Goal: Information Seeking & Learning: Learn about a topic

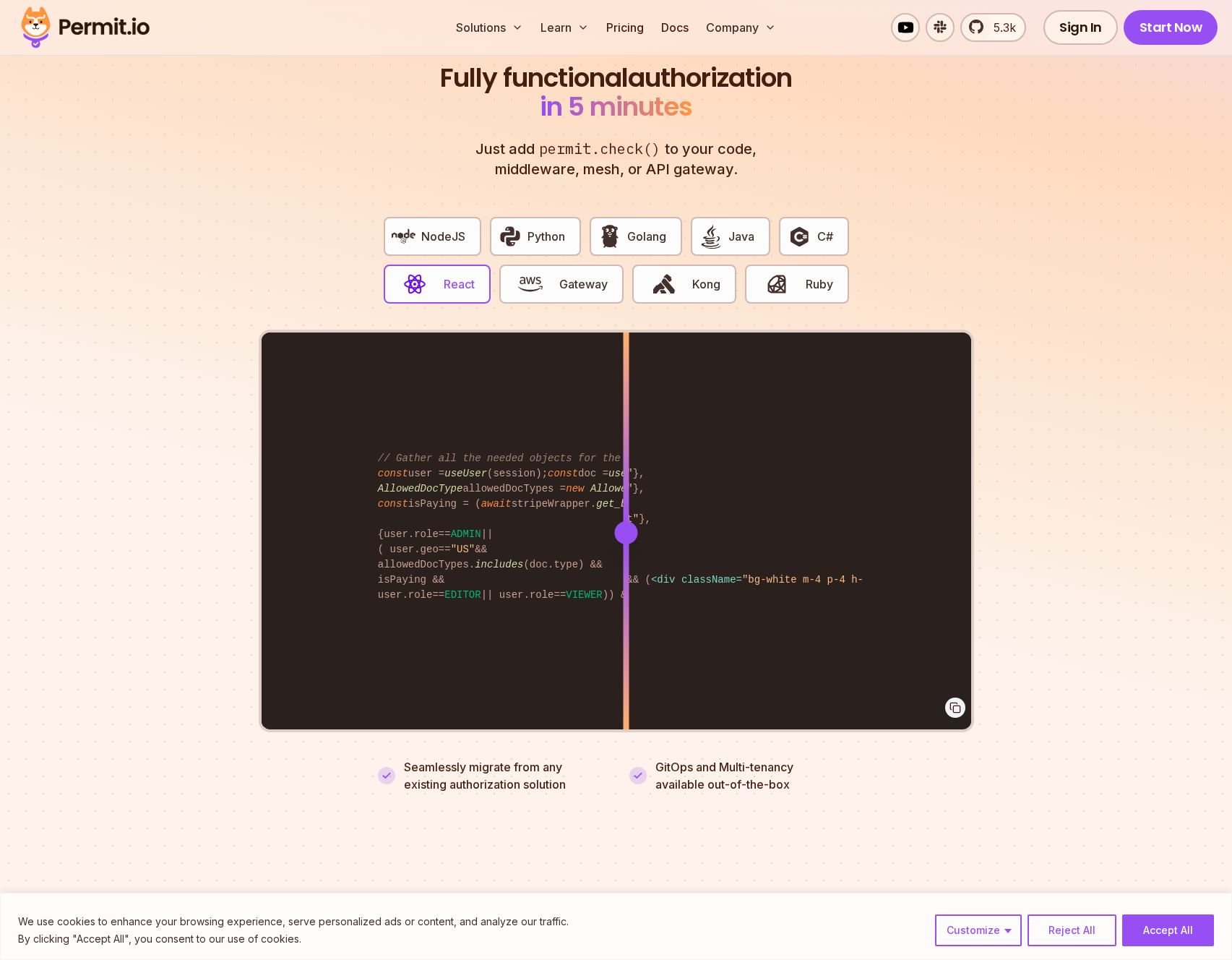
scroll to position [2560, 0]
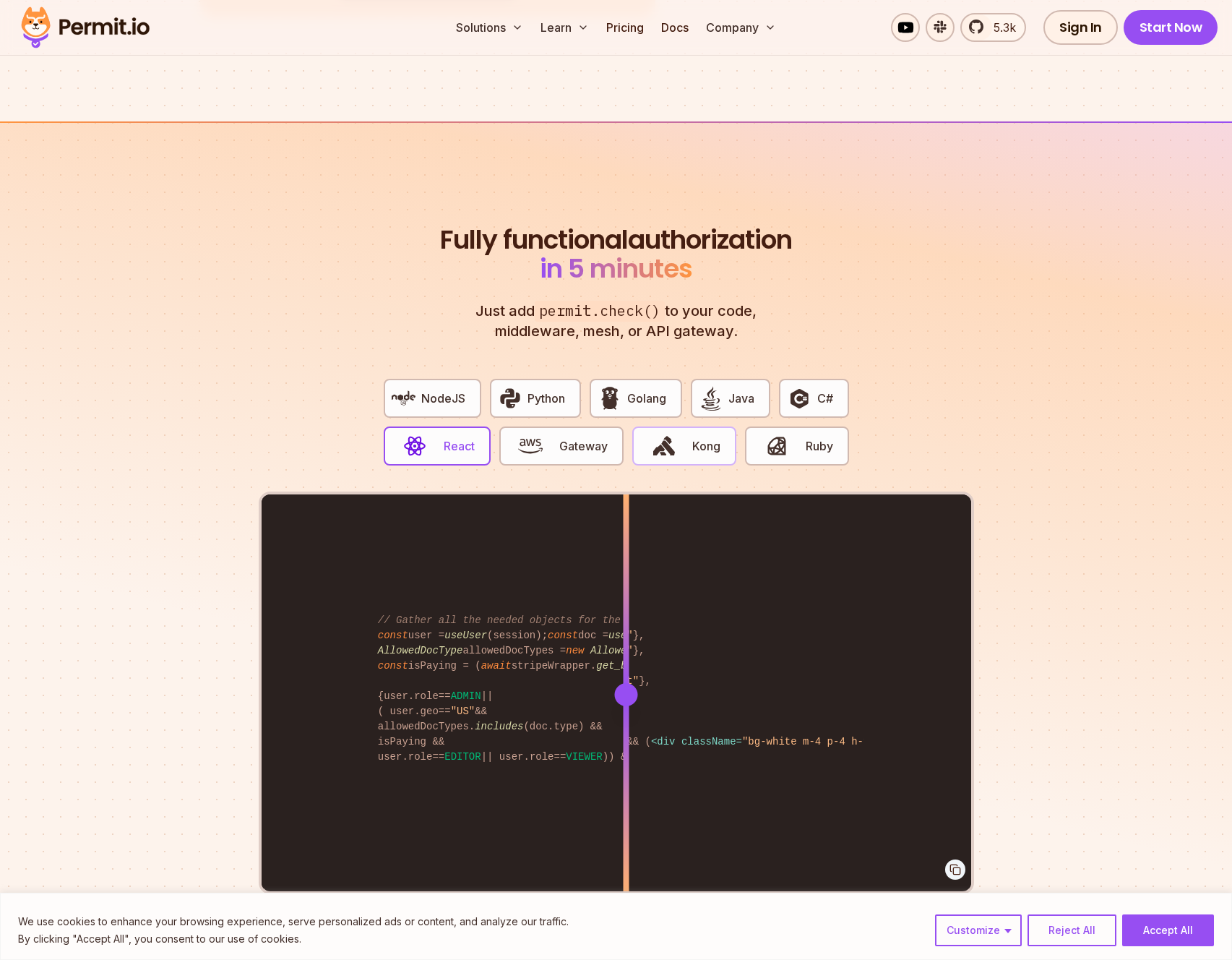
click at [669, 433] on img "button" at bounding box center [664, 446] width 25 height 25
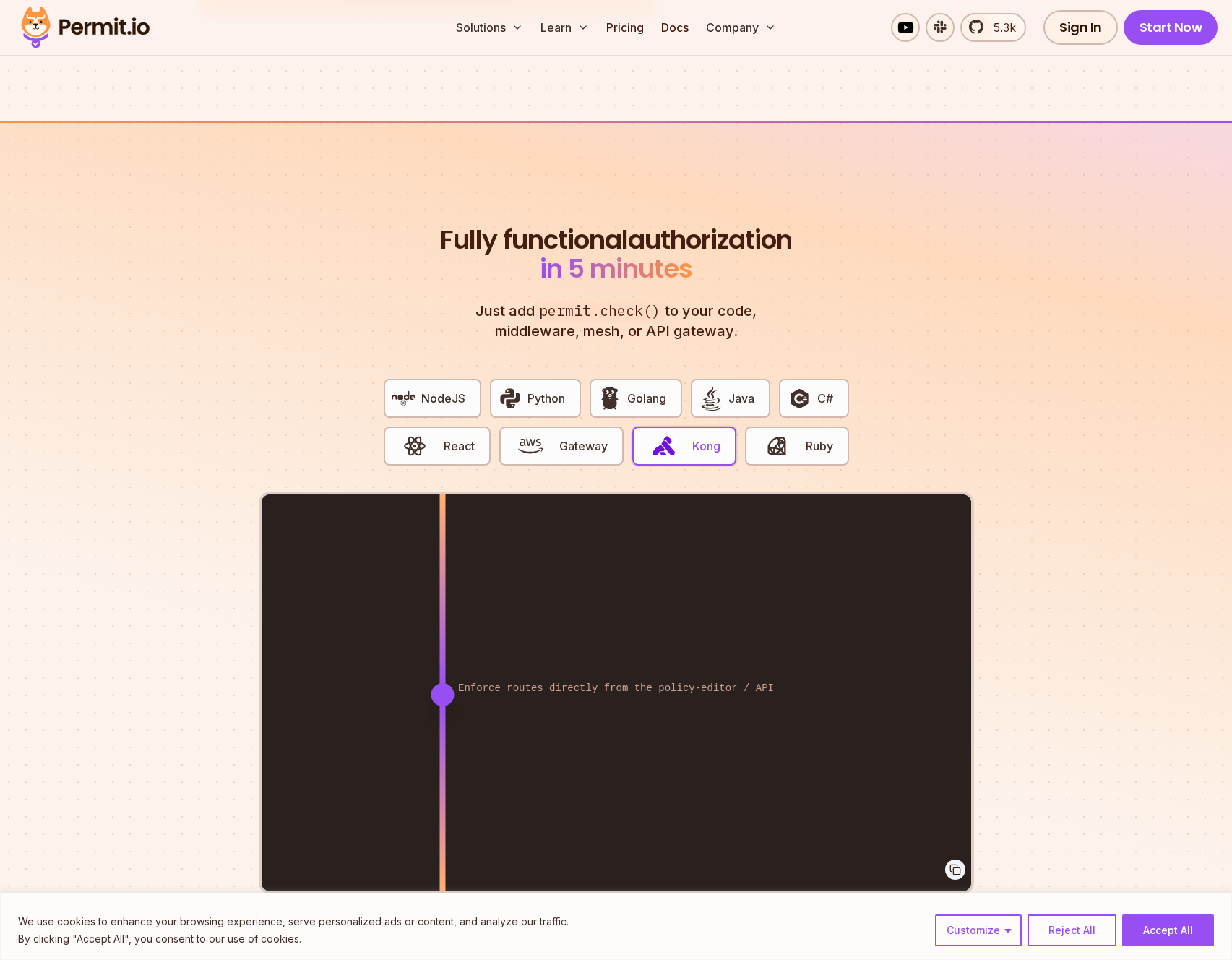
drag, startPoint x: 690, startPoint y: 671, endPoint x: 442, endPoint y: 638, distance: 250.2
click at [442, 638] on div at bounding box center [442, 694] width 6 height 399
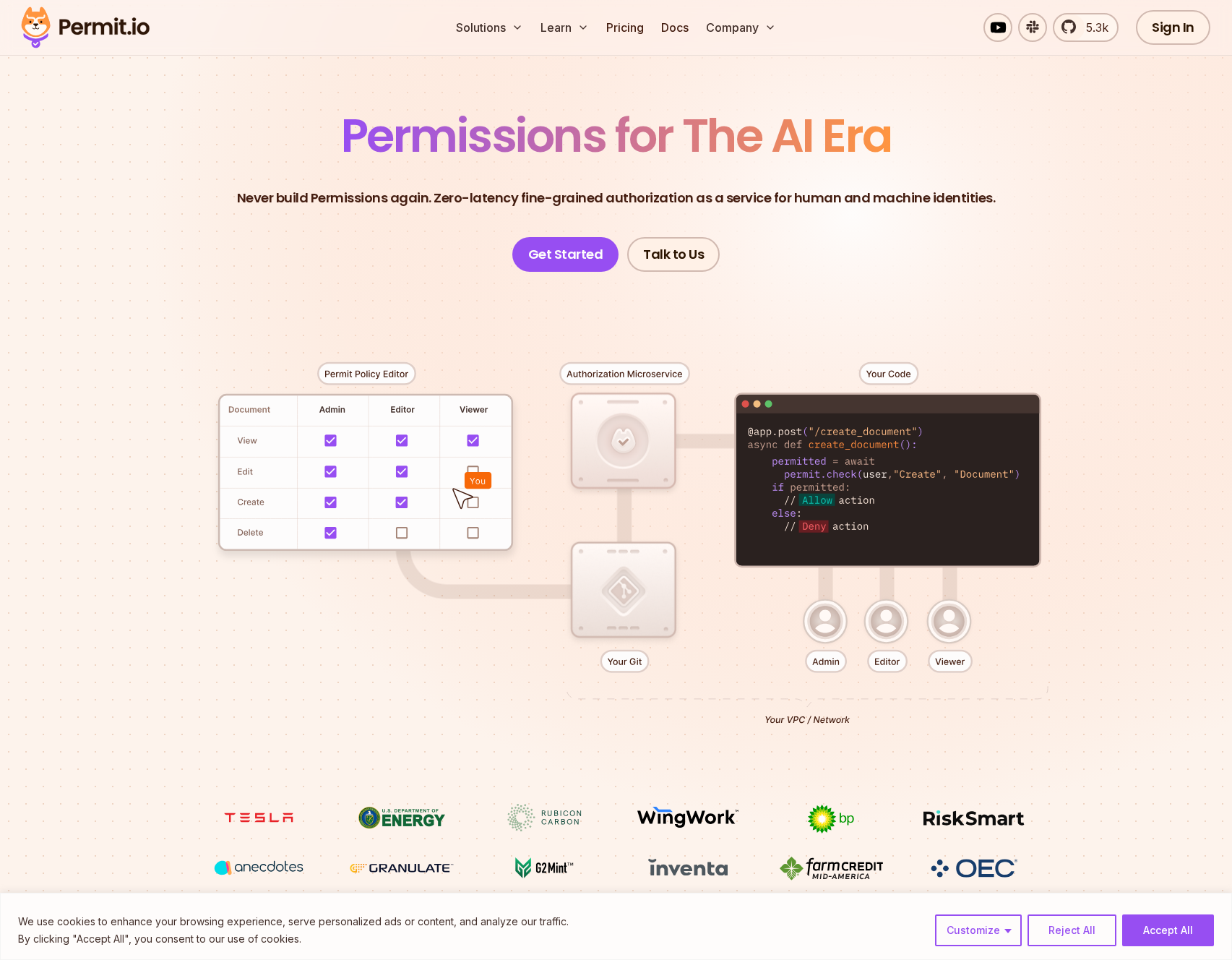
scroll to position [0, 0]
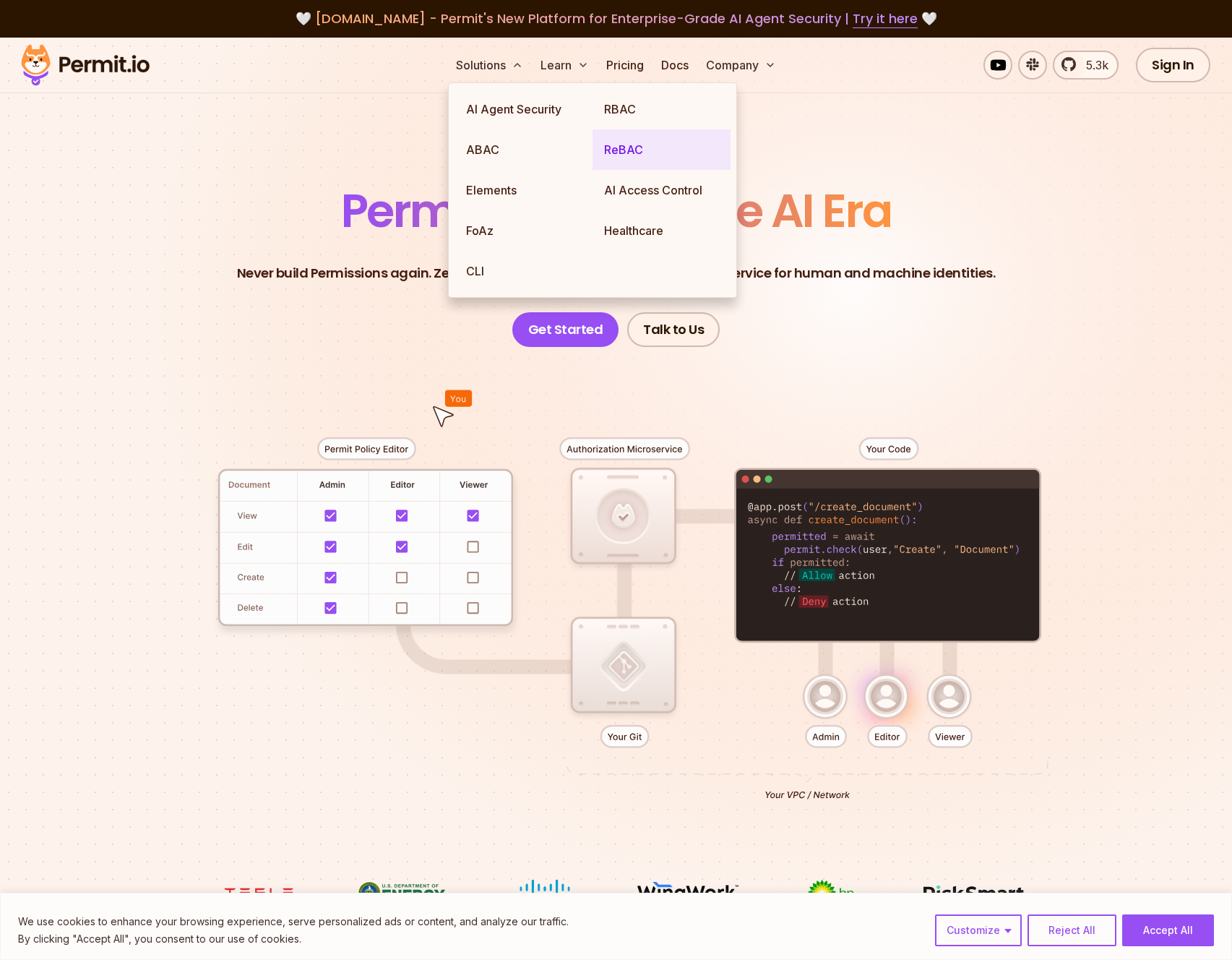
click at [614, 151] on link "ReBAC" at bounding box center [662, 149] width 138 height 41
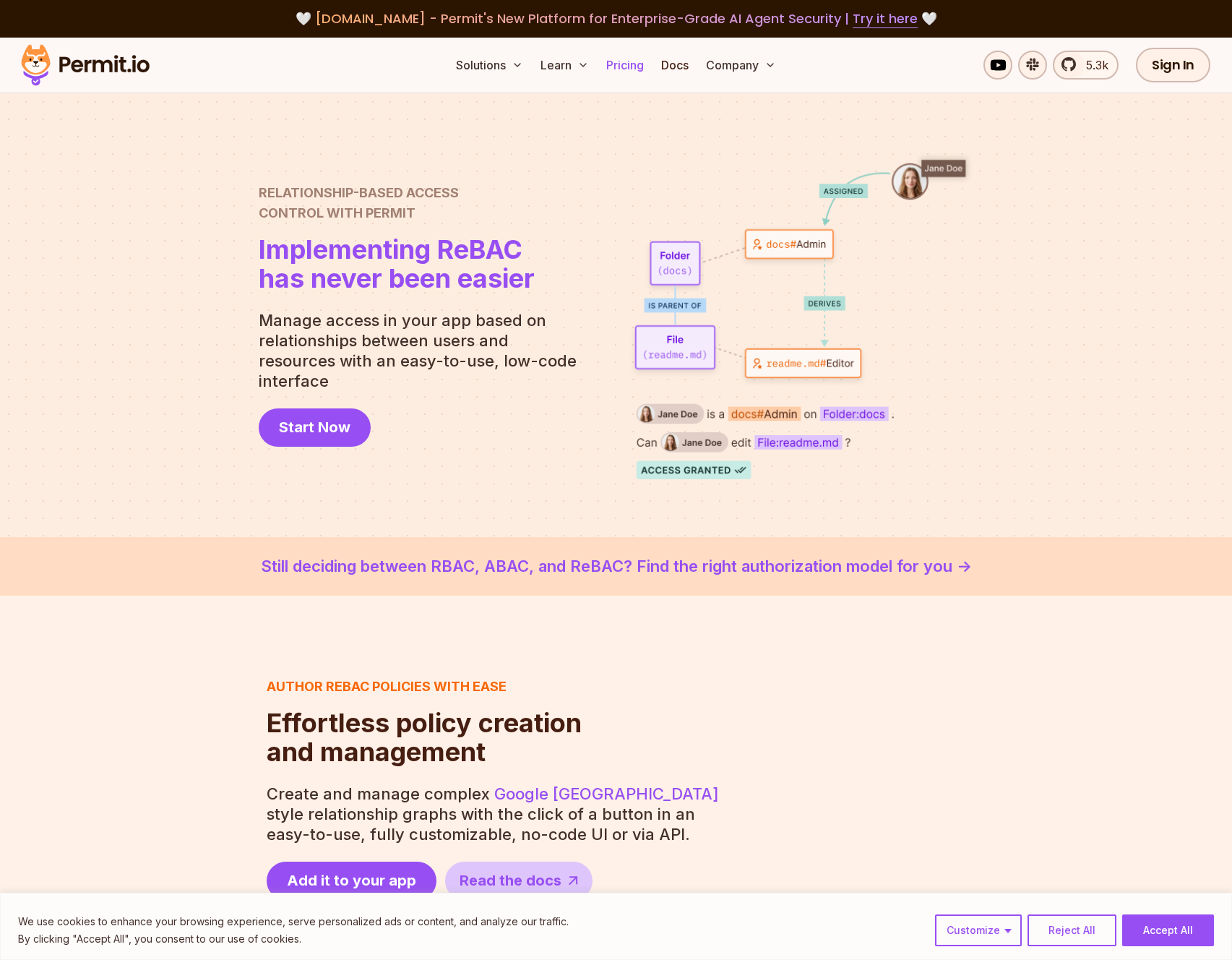
click at [625, 67] on link "Pricing" at bounding box center [626, 65] width 49 height 29
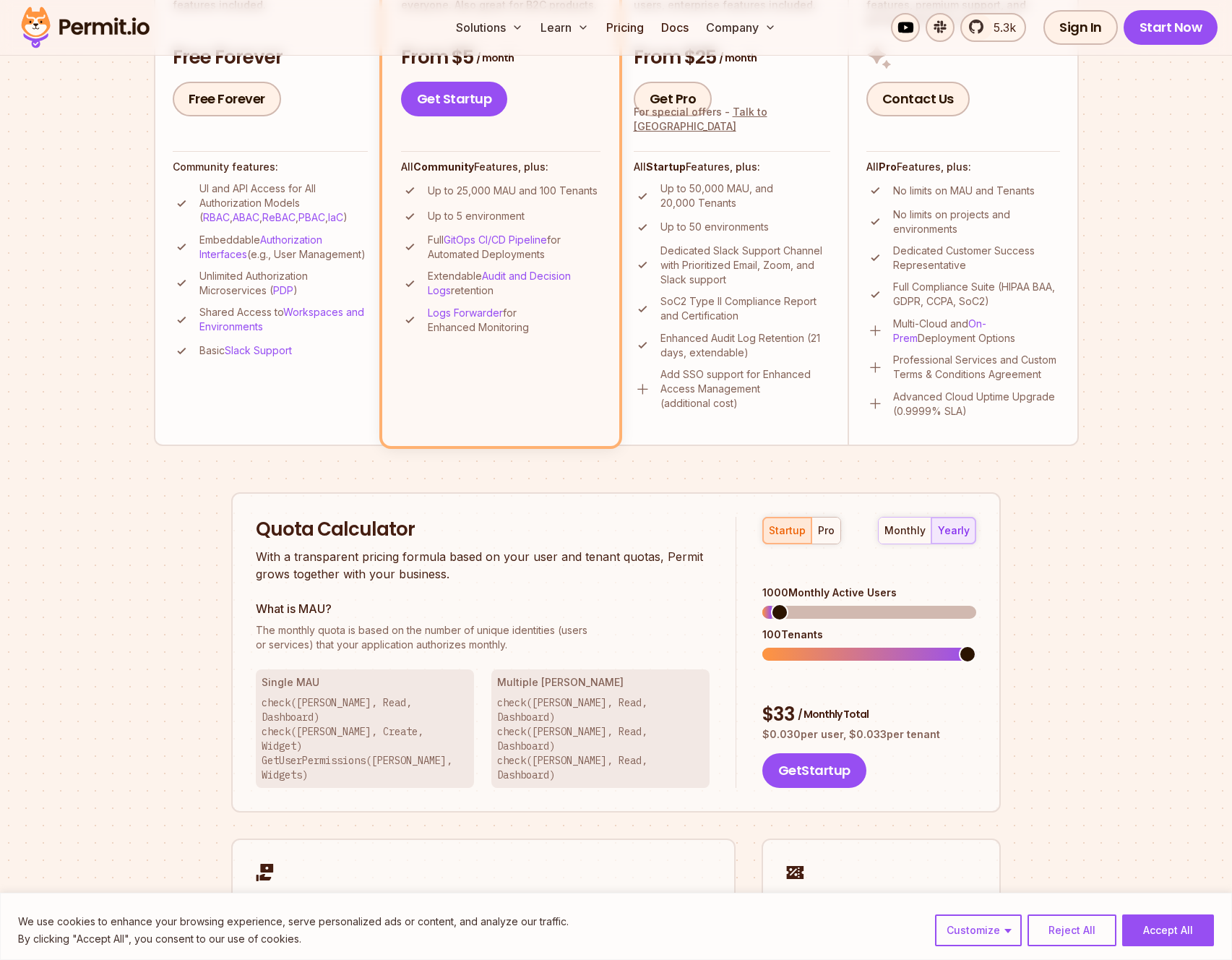
scroll to position [488, 0]
click at [822, 603] on span at bounding box center [826, 611] width 17 height 17
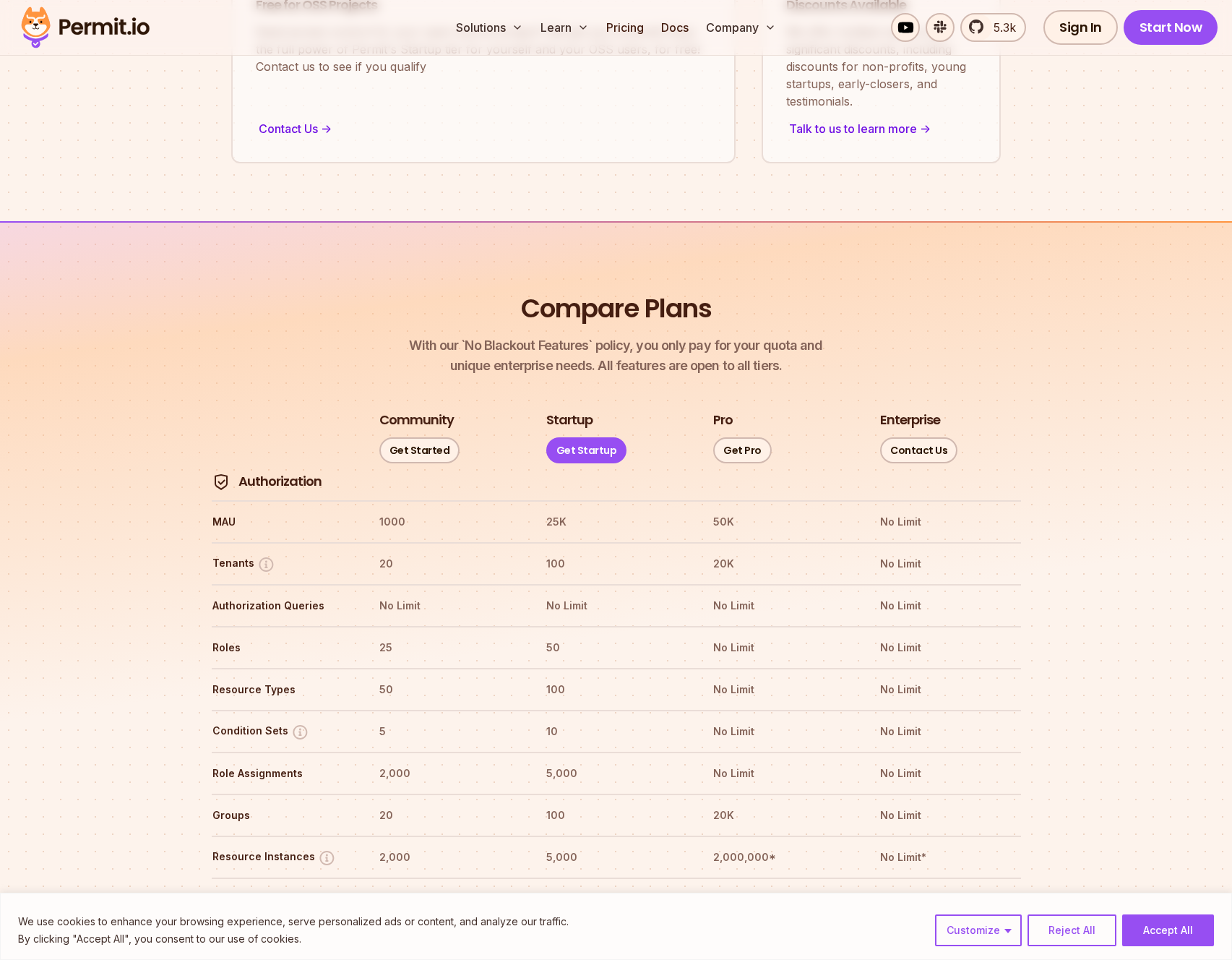
scroll to position [1401, 0]
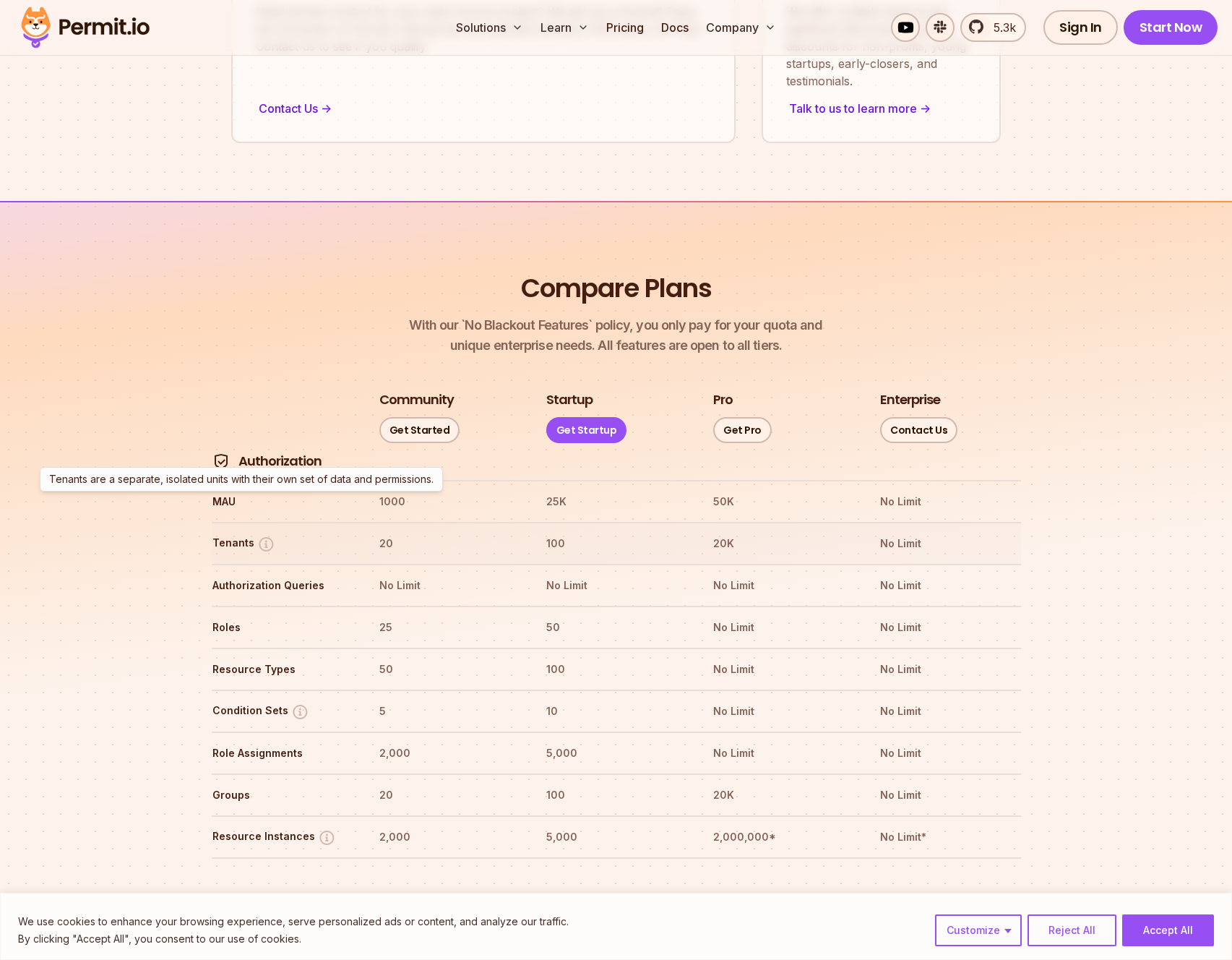
click at [265, 535] on img at bounding box center [266, 544] width 18 height 18
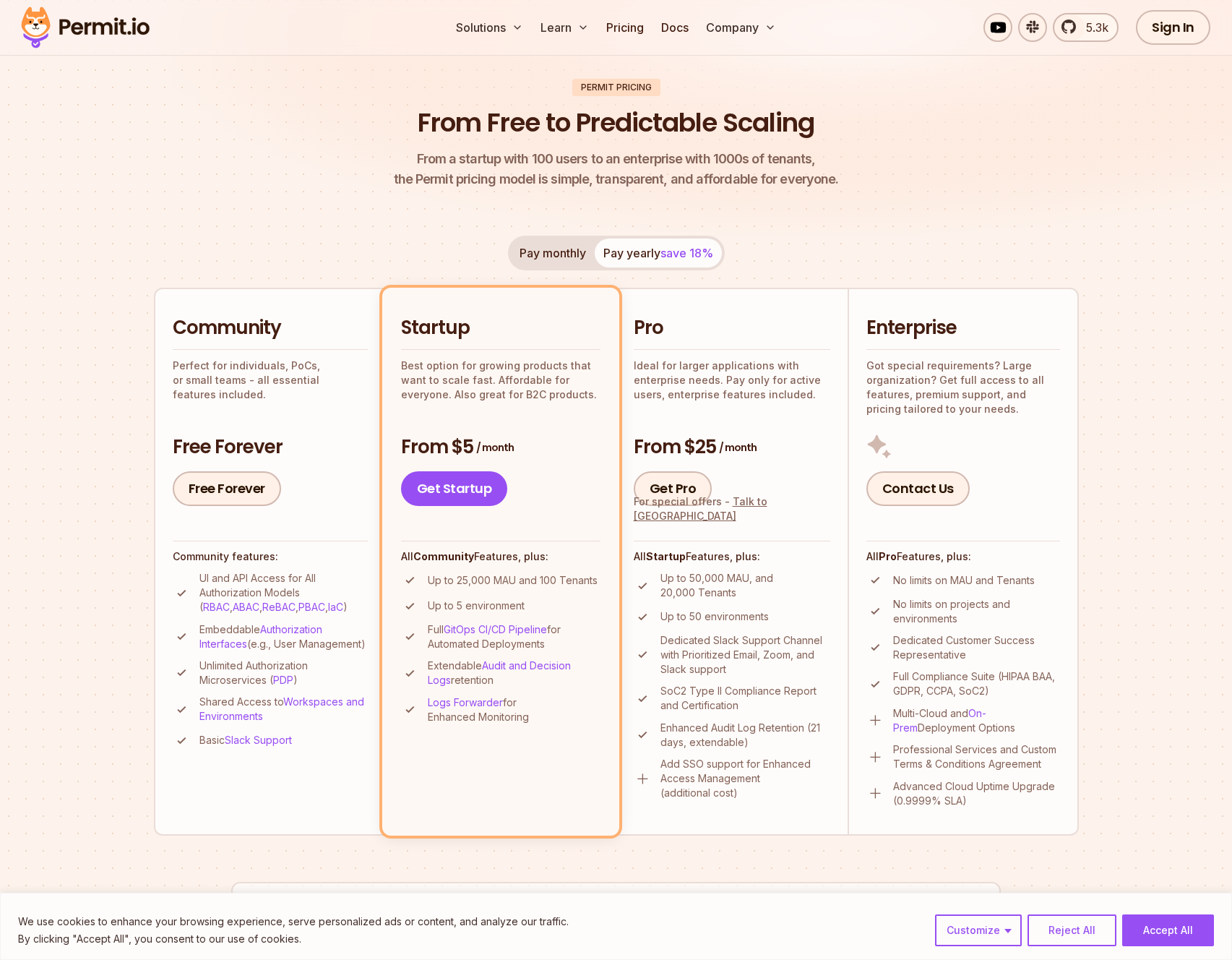
scroll to position [0, 0]
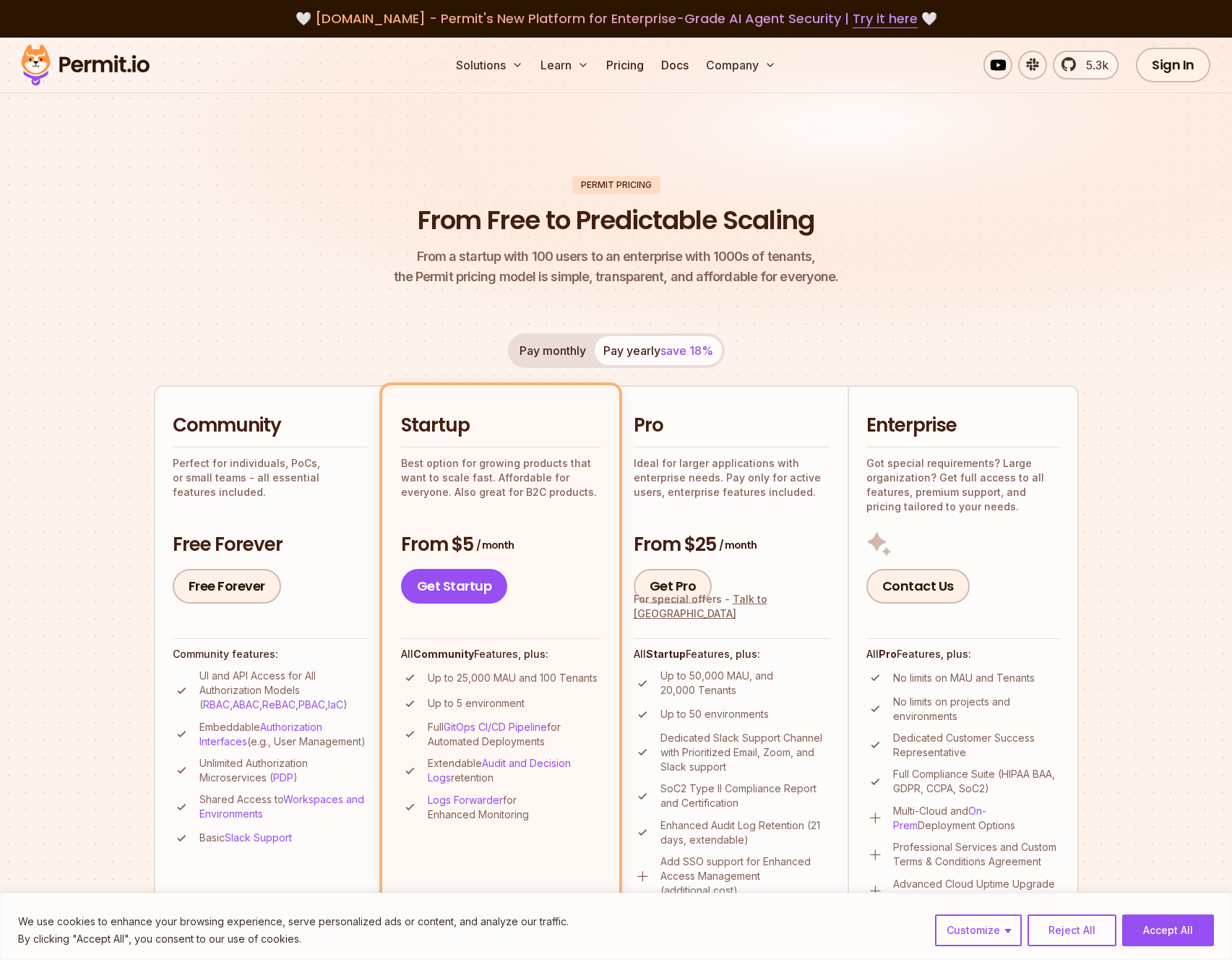
click at [48, 56] on img at bounding box center [85, 66] width 142 height 49
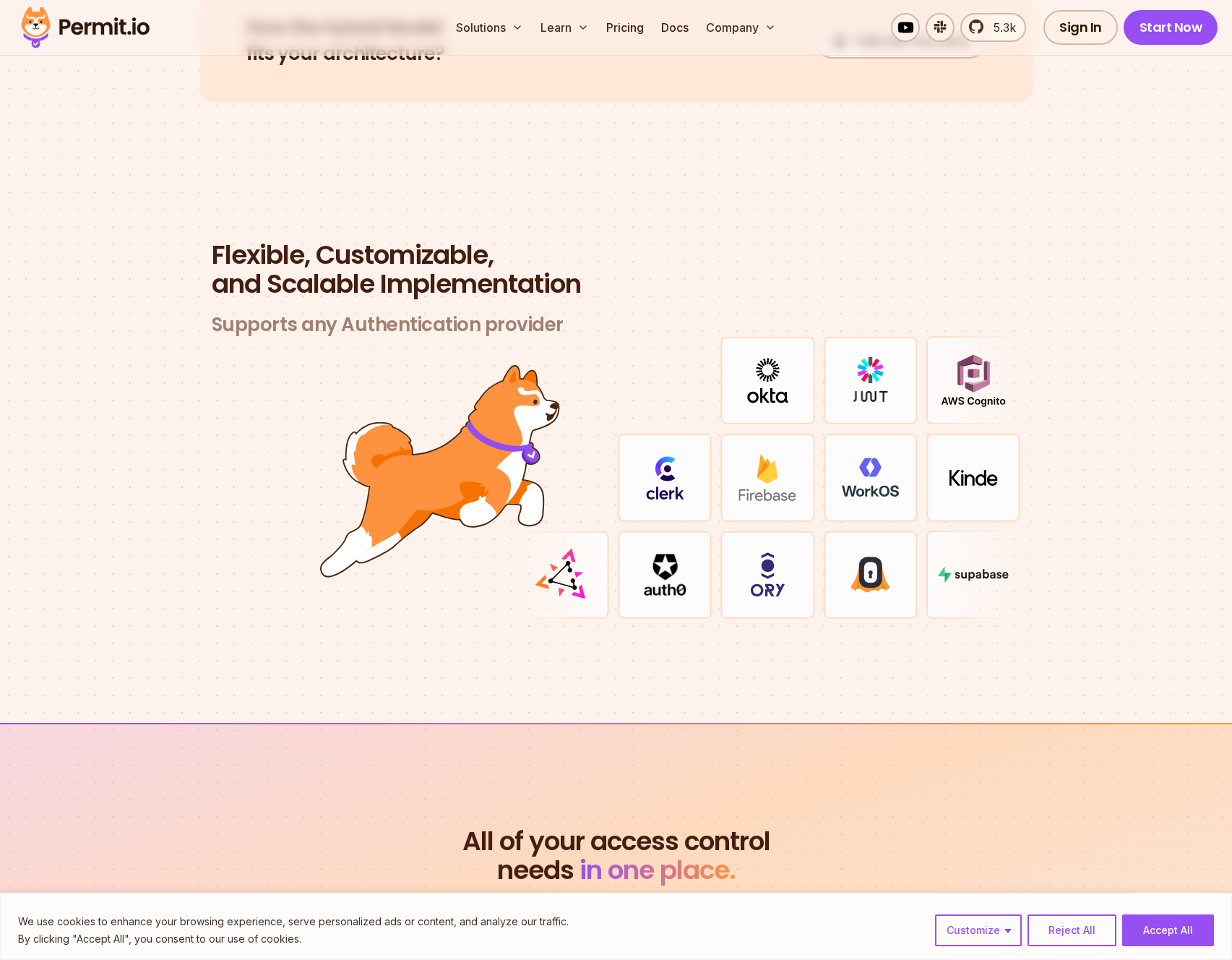
scroll to position [4120, 0]
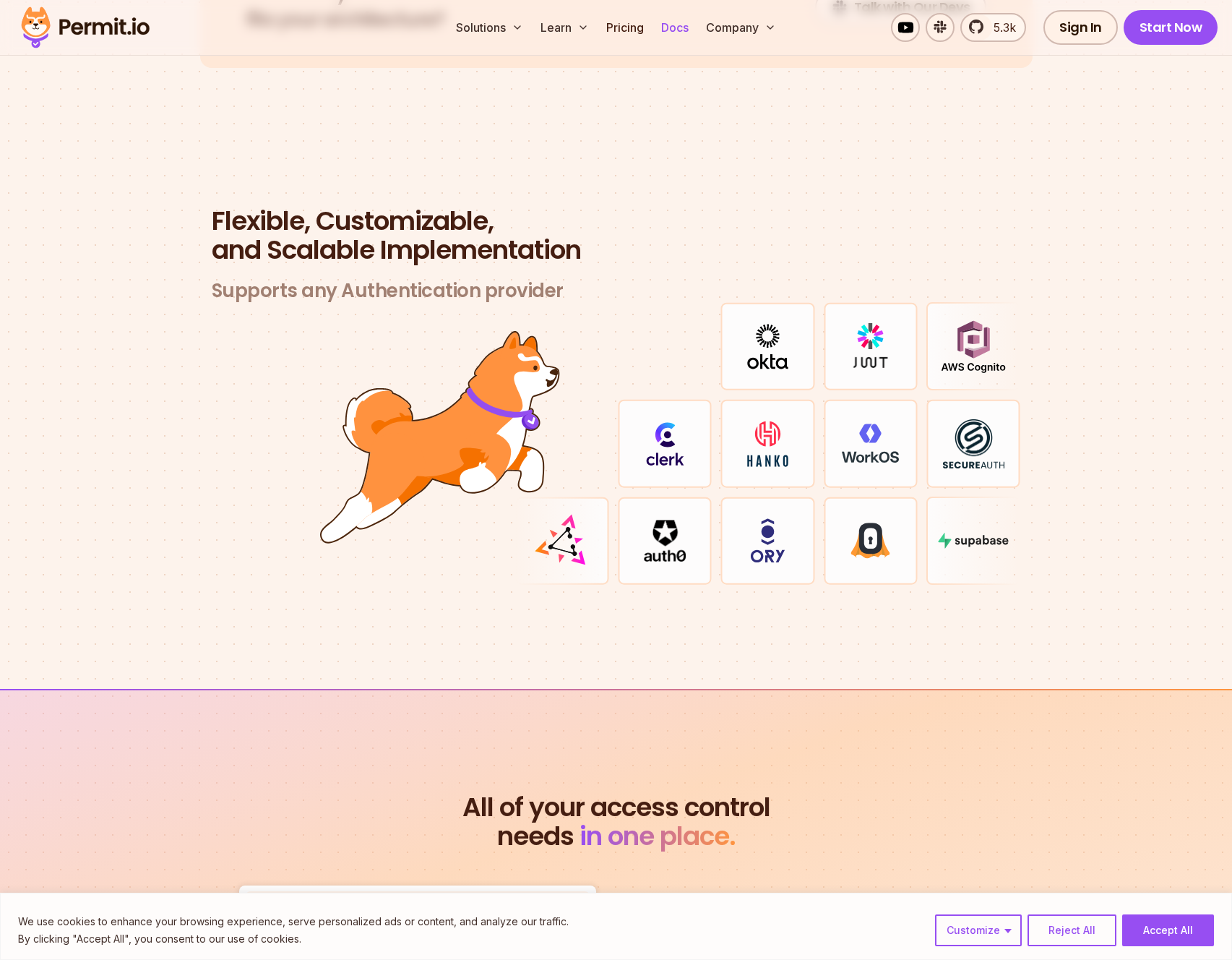
click at [669, 34] on link "Docs" at bounding box center [675, 28] width 39 height 29
